Goal: Find contact information: Find contact information

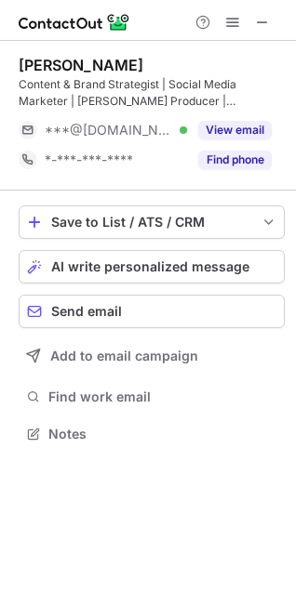
scroll to position [420, 296]
click at [263, 22] on span at bounding box center [262, 22] width 15 height 15
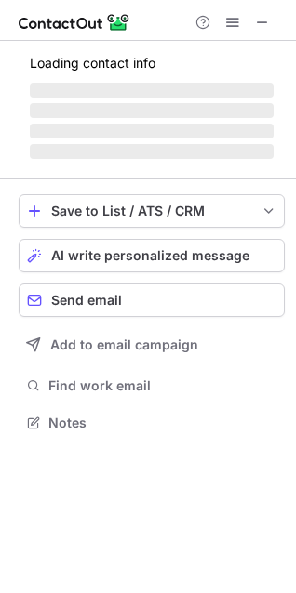
scroll to position [420, 296]
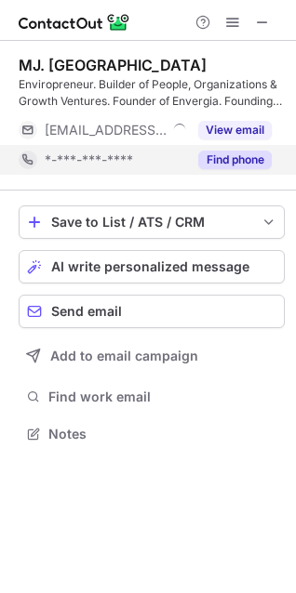
click at [206, 161] on button "Find phone" at bounding box center [234, 160] width 73 height 19
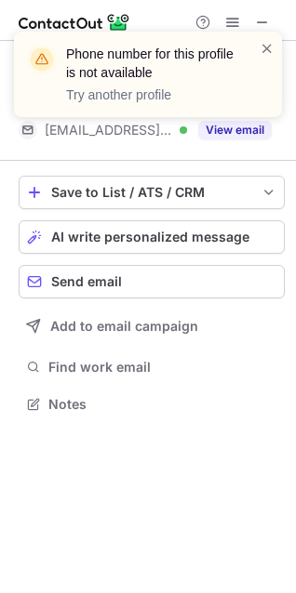
scroll to position [391, 296]
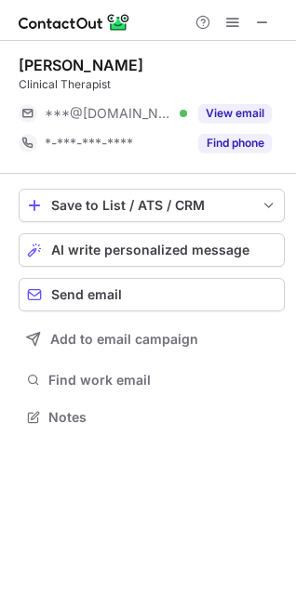
scroll to position [8, 8]
click at [264, 20] on span at bounding box center [262, 22] width 15 height 15
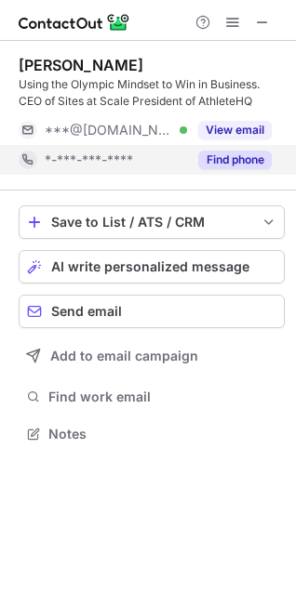
scroll to position [420, 296]
click at [217, 164] on button "Find phone" at bounding box center [234, 160] width 73 height 19
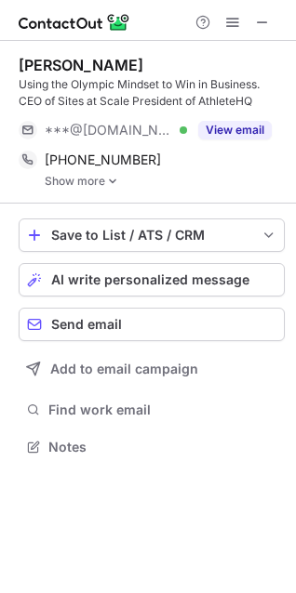
scroll to position [434, 296]
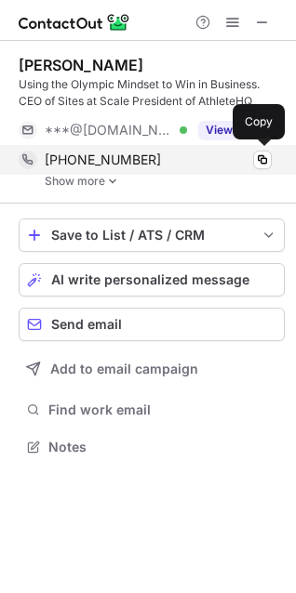
click at [218, 165] on div "+13053087239" at bounding box center [158, 160] width 227 height 17
